Goal: Task Accomplishment & Management: Manage account settings

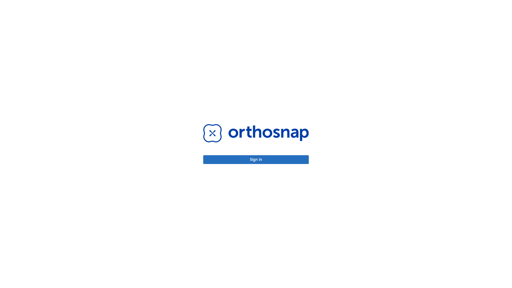
click at [256, 160] on button "Sign in" at bounding box center [256, 159] width 106 height 9
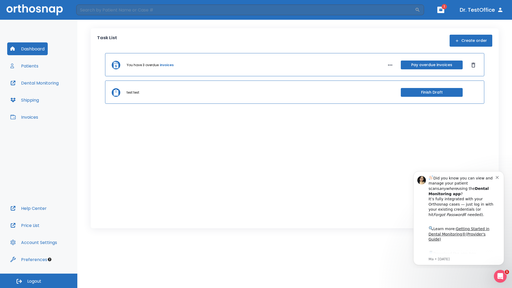
click at [39, 281] on span "Logout" at bounding box center [34, 282] width 14 height 6
